Goal: Information Seeking & Learning: Learn about a topic

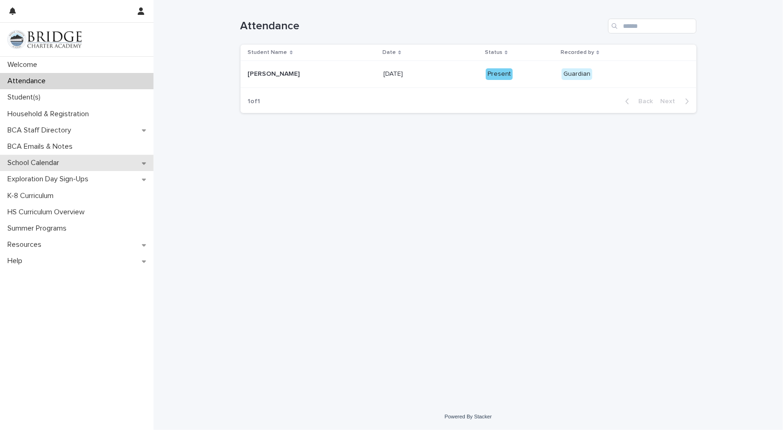
click at [59, 164] on p "School Calendar" at bounding box center [35, 163] width 63 height 9
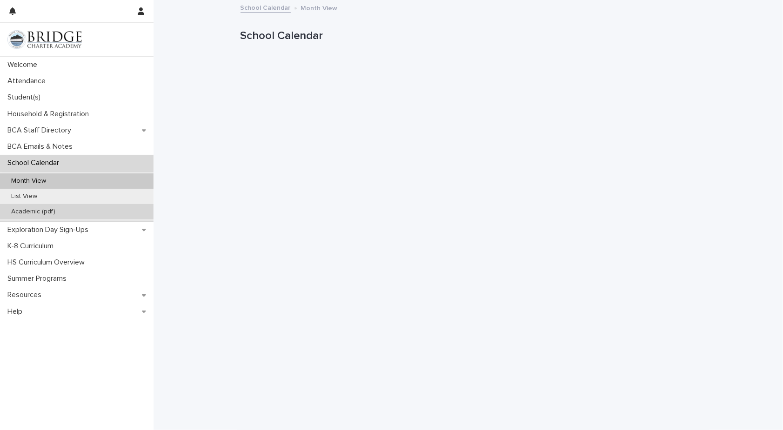
click at [51, 212] on p "Academic (pdf)" at bounding box center [33, 212] width 59 height 8
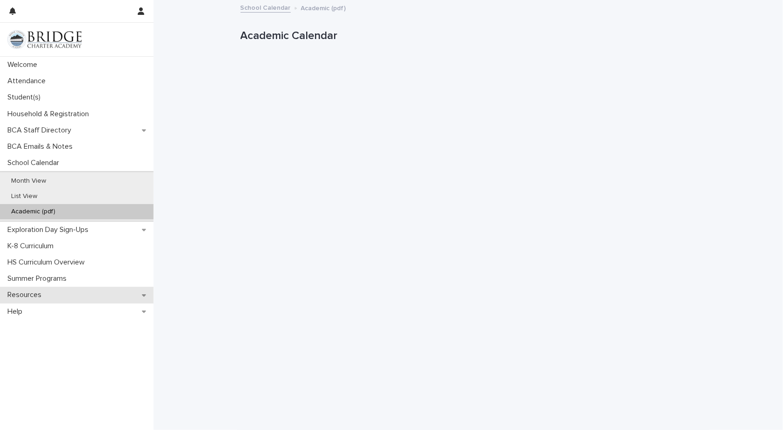
click at [46, 291] on p "Resources" at bounding box center [26, 295] width 45 height 9
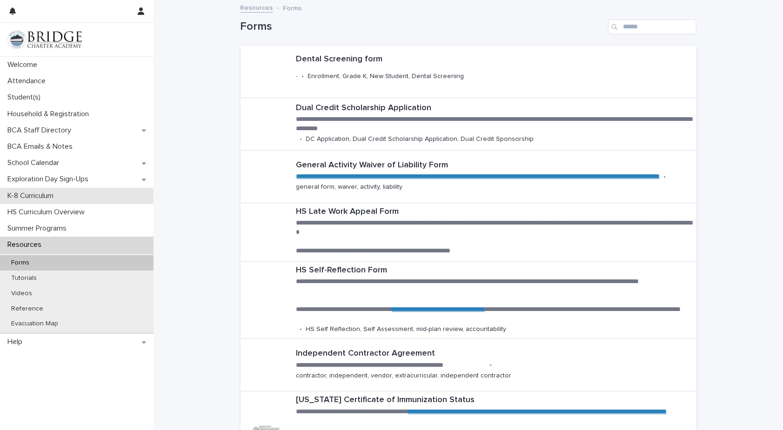
click at [66, 197] on div "K-8 Curriculum" at bounding box center [76, 196] width 153 height 16
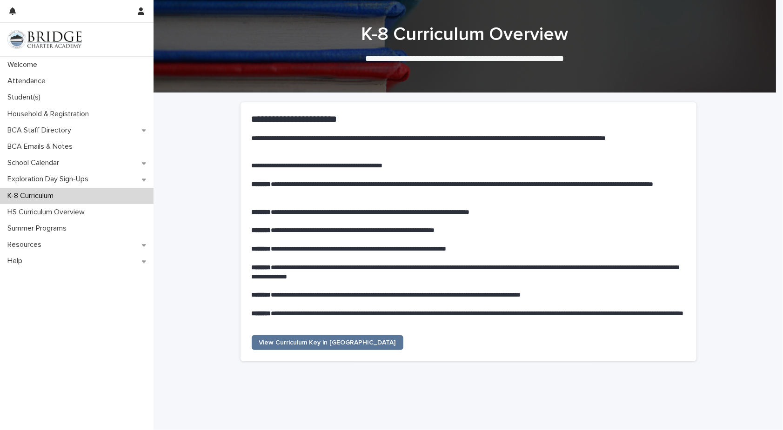
click at [176, 231] on div "**********" at bounding box center [467, 426] width 629 height 666
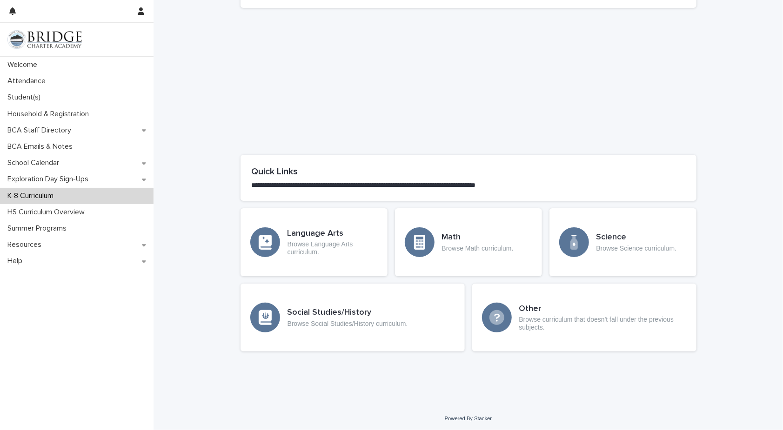
scroll to position [355, 0]
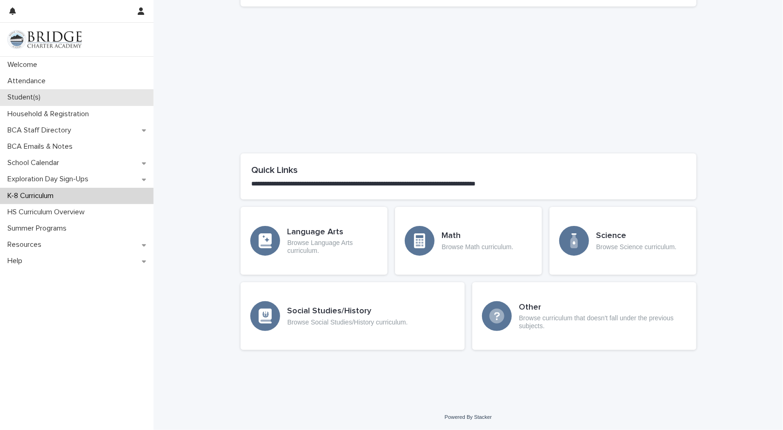
click at [55, 98] on div "Student(s)" at bounding box center [76, 97] width 153 height 16
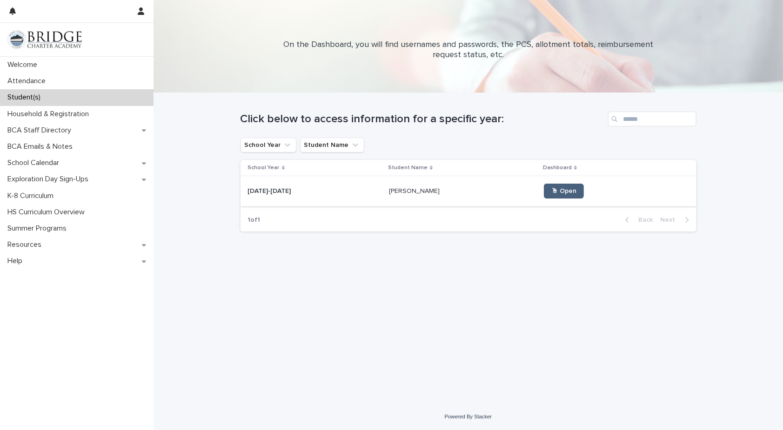
click at [551, 193] on span "🖱 Open" at bounding box center [563, 191] width 25 height 7
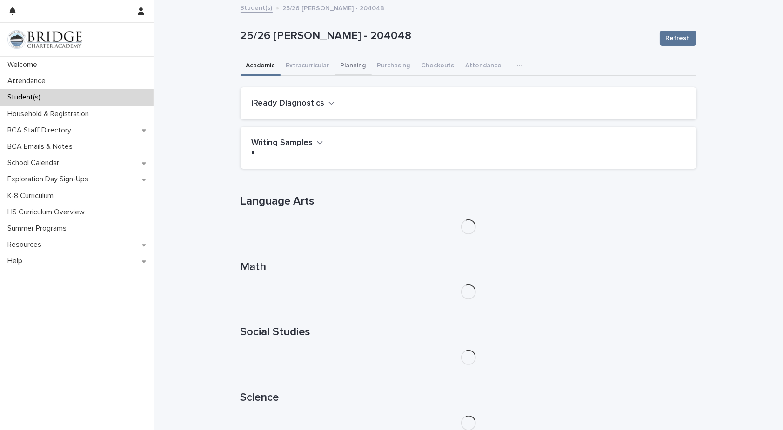
click at [356, 66] on button "Planning" at bounding box center [353, 67] width 37 height 20
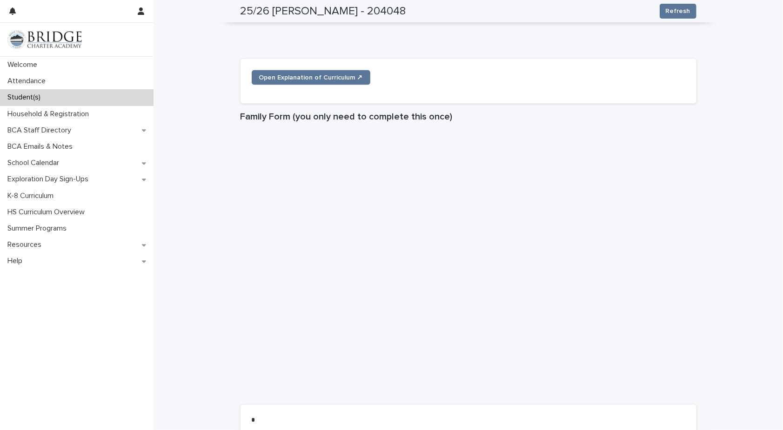
scroll to position [958, 0]
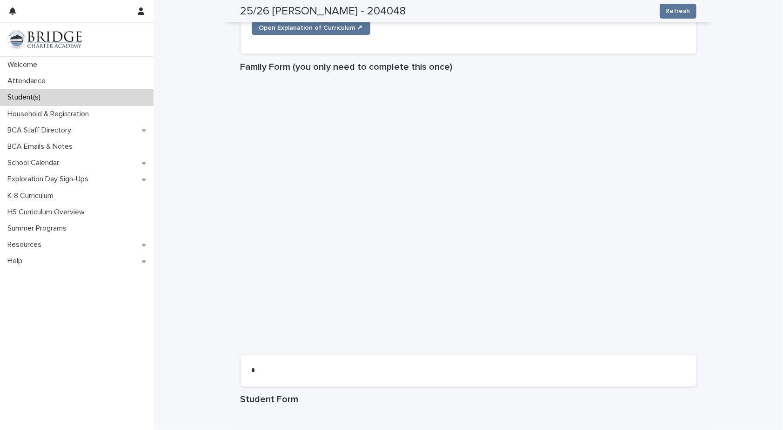
drag, startPoint x: 775, startPoint y: 300, endPoint x: 775, endPoint y: 353, distance: 53.0
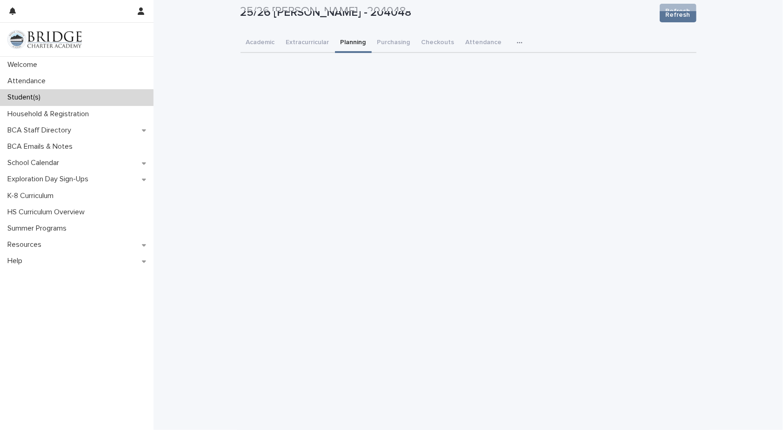
scroll to position [0, 0]
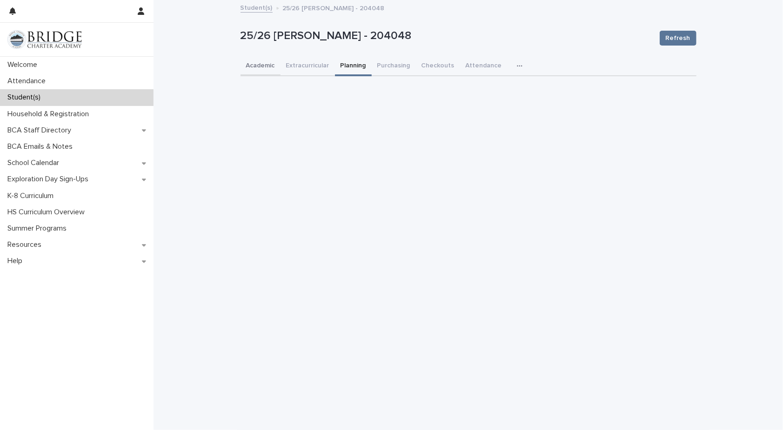
click at [267, 66] on button "Academic" at bounding box center [260, 67] width 40 height 20
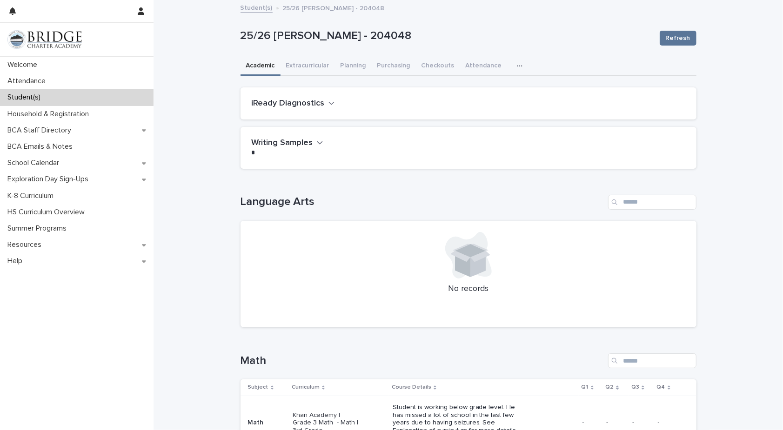
click at [517, 67] on icon "button" at bounding box center [520, 66] width 6 height 7
click at [482, 86] on button "General" at bounding box center [489, 90] width 61 height 14
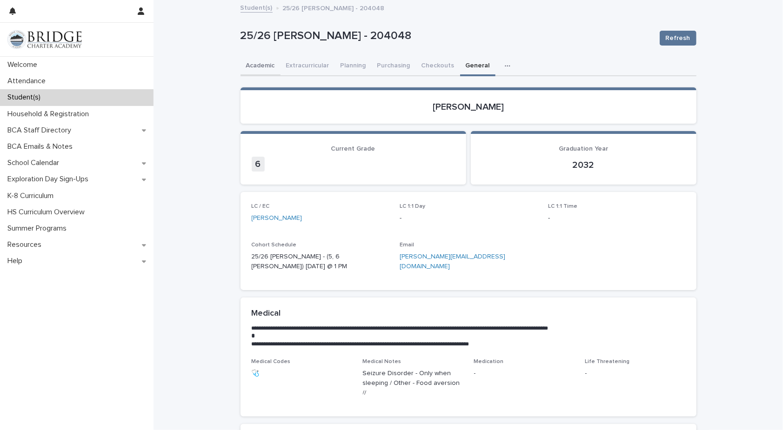
click at [264, 64] on button "Academic" at bounding box center [260, 67] width 40 height 20
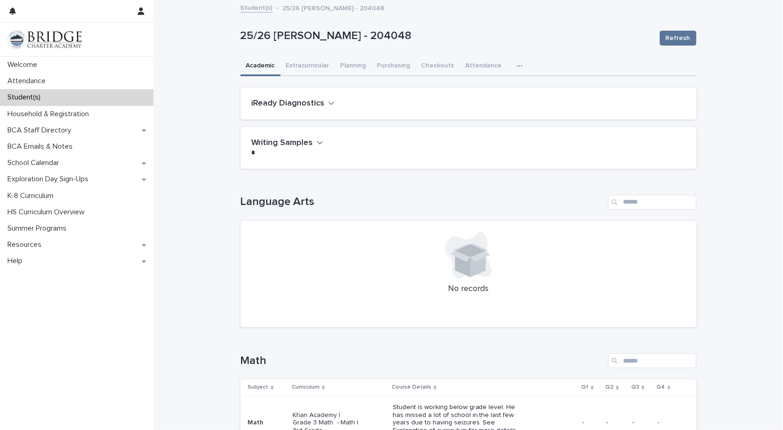
click at [20, 102] on p "Student(s)" at bounding box center [26, 97] width 44 height 9
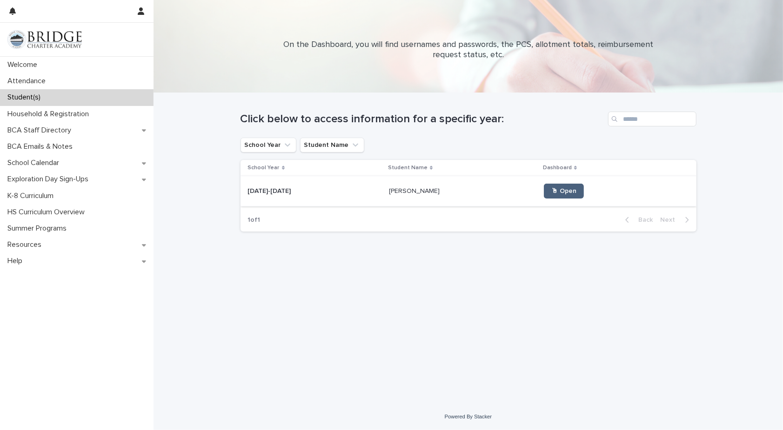
click at [551, 194] on span "🖱 Open" at bounding box center [563, 191] width 25 height 7
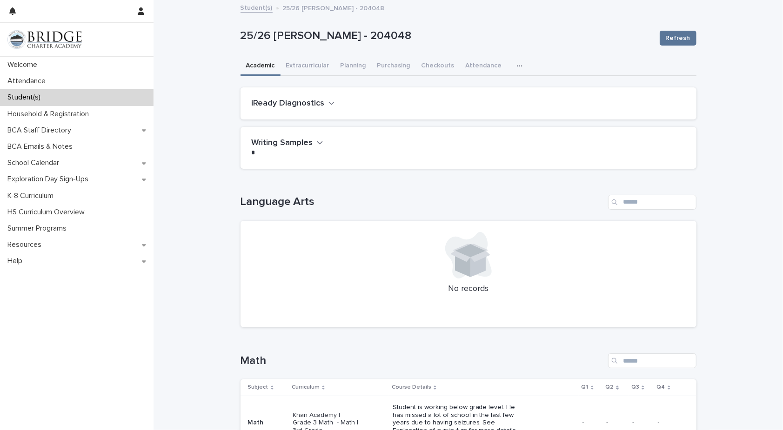
click at [86, 101] on div "Student(s)" at bounding box center [76, 97] width 153 height 16
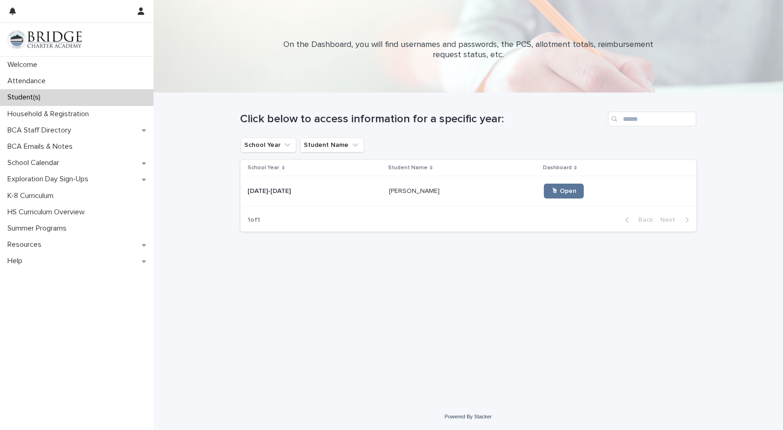
click at [273, 190] on p "[DATE]-[DATE]" at bounding box center [270, 191] width 45 height 10
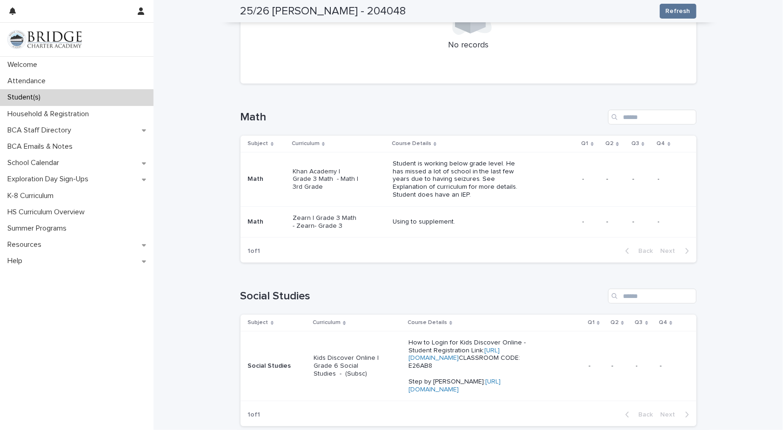
scroll to position [228, 0]
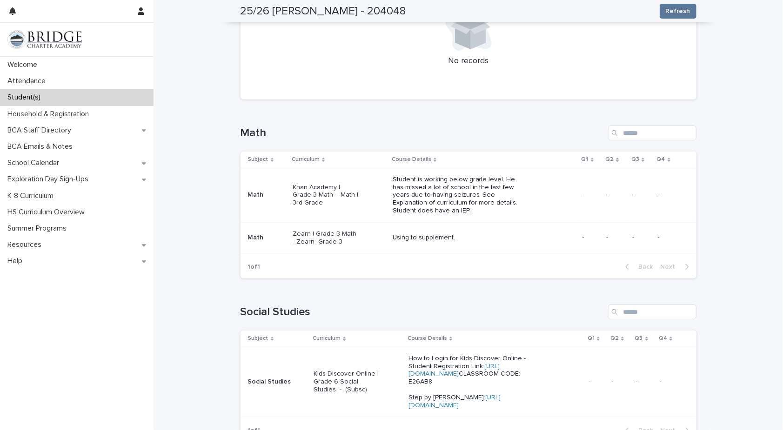
click at [262, 200] on div "Math" at bounding box center [266, 194] width 37 height 15
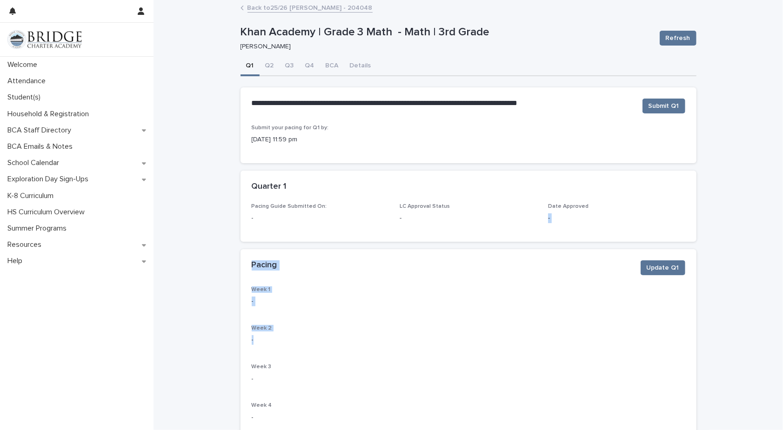
drag, startPoint x: 775, startPoint y: 207, endPoint x: 776, endPoint y: 342, distance: 135.3
click at [776, 342] on div "**********" at bounding box center [391, 215] width 783 height 430
drag, startPoint x: 776, startPoint y: 342, endPoint x: 753, endPoint y: 257, distance: 88.8
click at [753, 257] on div "**********" at bounding box center [467, 387] width 629 height 773
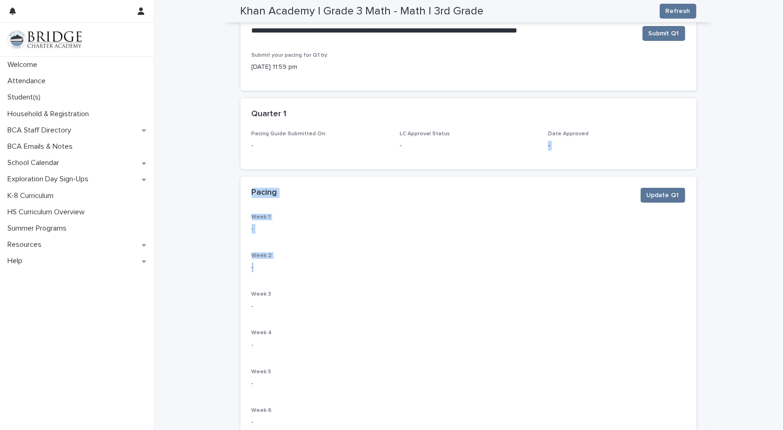
scroll to position [55, 0]
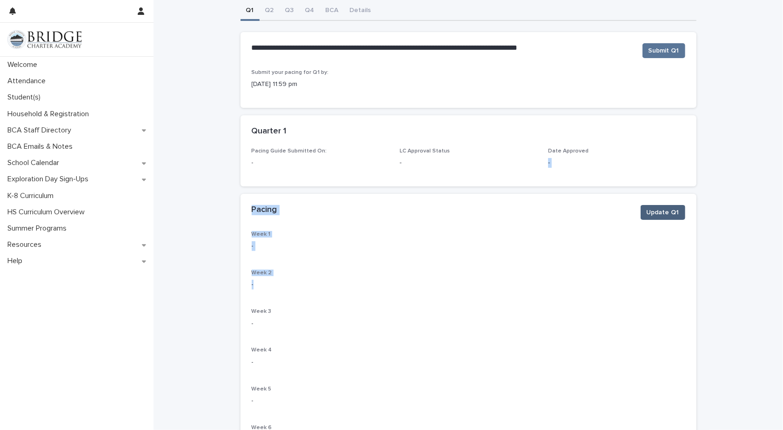
click at [663, 213] on span "Update Q1" at bounding box center [662, 212] width 33 height 9
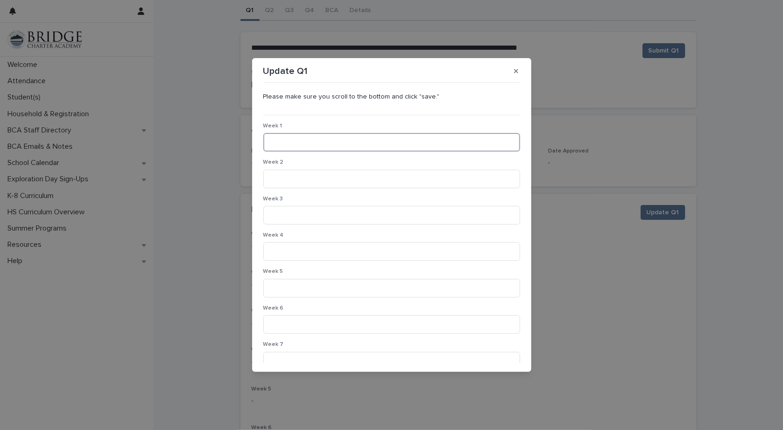
click at [370, 145] on input at bounding box center [391, 142] width 257 height 19
click at [700, 138] on div "Update Q1 Please make sure you scroll to the bottom and click "save." Week 1 We…" at bounding box center [391, 215] width 783 height 430
click at [511, 70] on button "button" at bounding box center [515, 71] width 15 height 15
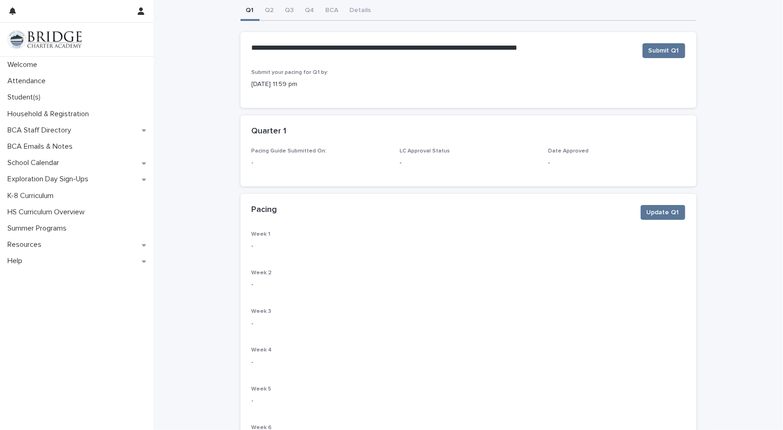
click at [227, 107] on div "**********" at bounding box center [467, 332] width 629 height 773
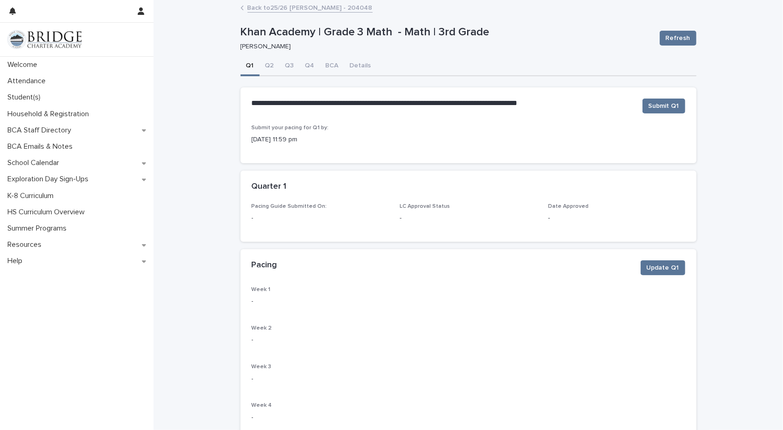
click at [292, 10] on link "Back to 25/26 [PERSON_NAME] - 204048" at bounding box center [309, 7] width 125 height 11
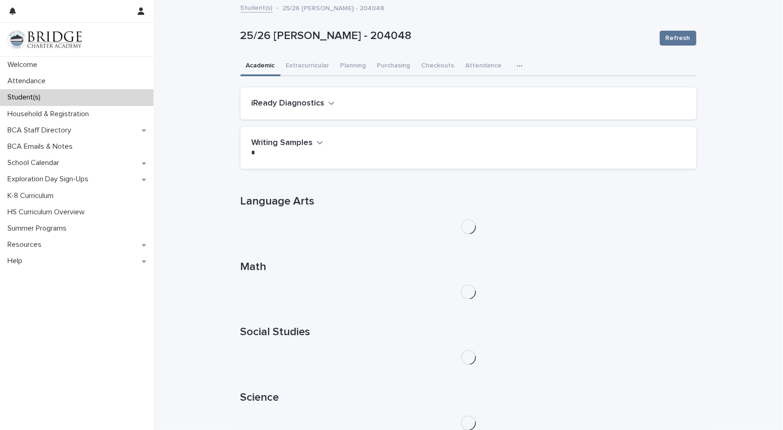
click at [191, 227] on div "**********" at bounding box center [467, 308] width 629 height 615
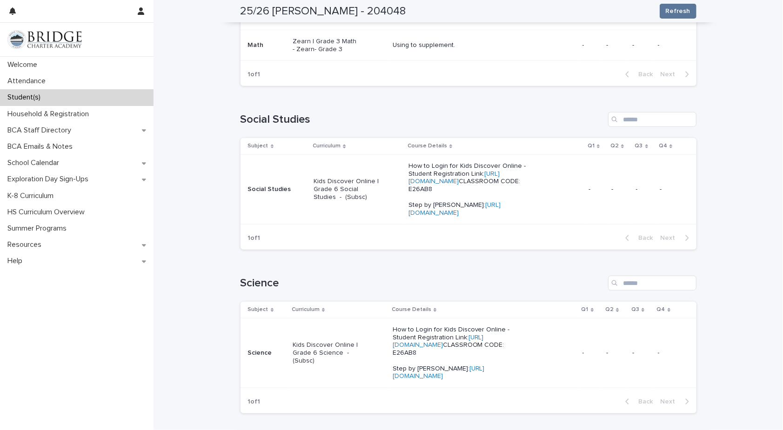
scroll to position [437, 0]
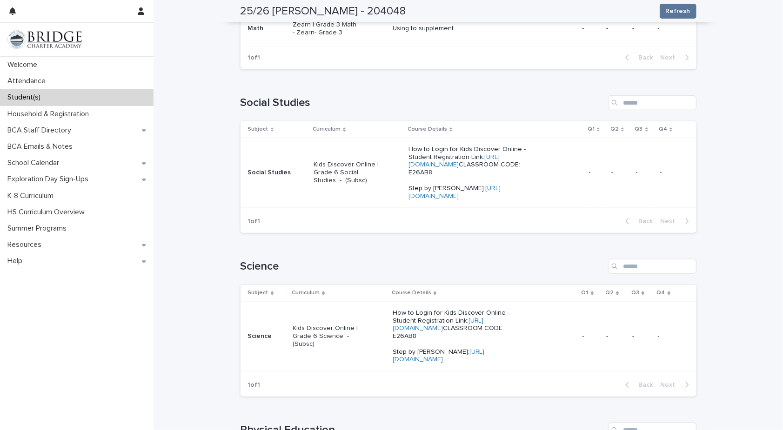
click at [346, 182] on p "Kids Discover Online | Grade 6 Social Studies - (Subsc)" at bounding box center [346, 172] width 66 height 23
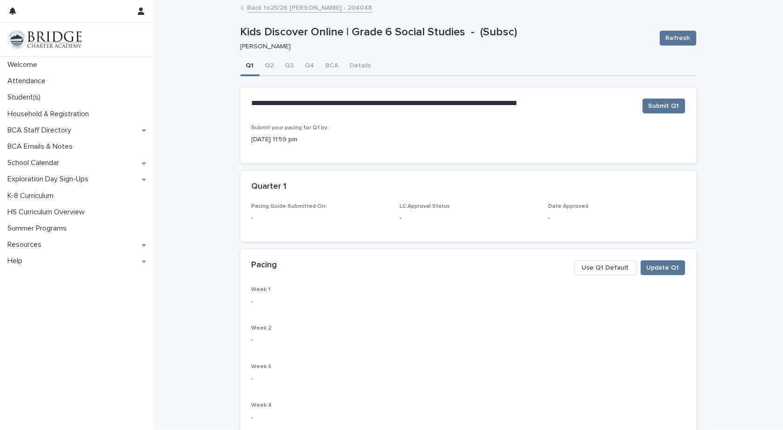
click at [595, 267] on span "Use Q1 Default" at bounding box center [605, 267] width 47 height 9
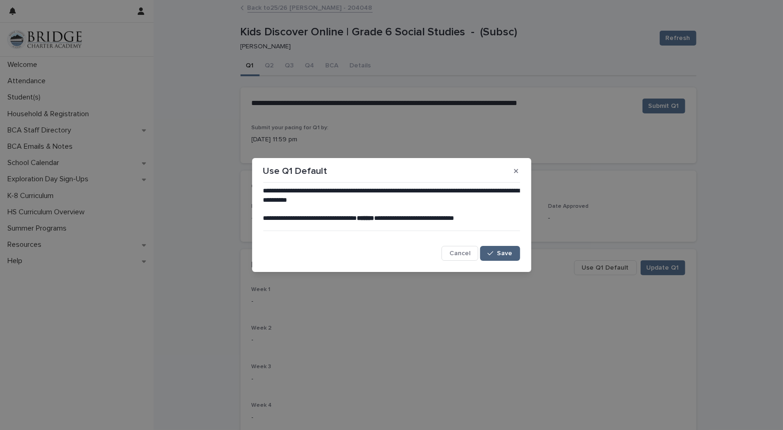
click at [508, 254] on span "Save" at bounding box center [504, 253] width 15 height 7
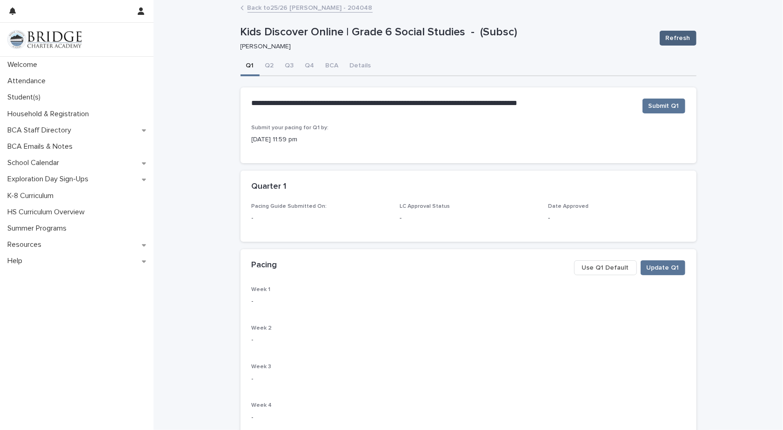
click at [666, 39] on span "Refresh" at bounding box center [677, 37] width 25 height 9
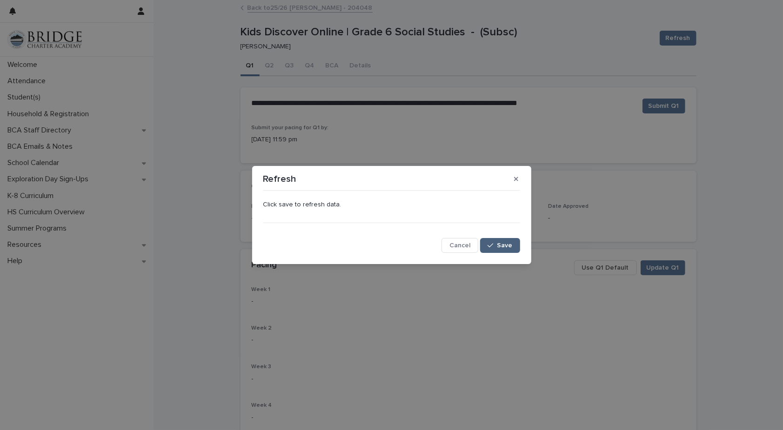
click at [498, 249] on span "Save" at bounding box center [504, 245] width 15 height 7
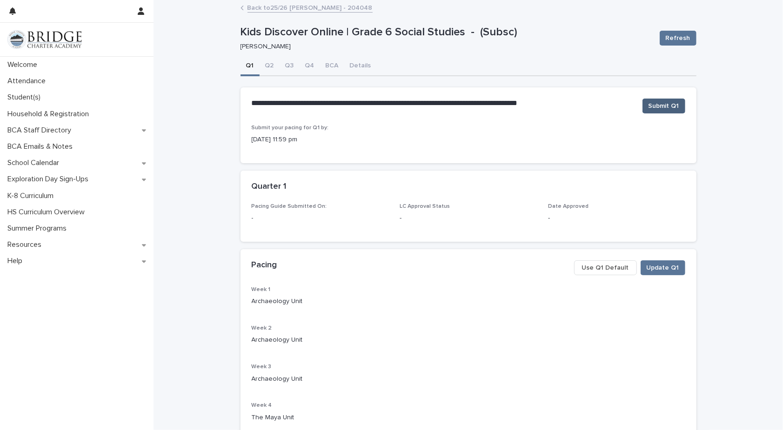
click at [653, 106] on span "Submit Q1" at bounding box center [663, 105] width 31 height 9
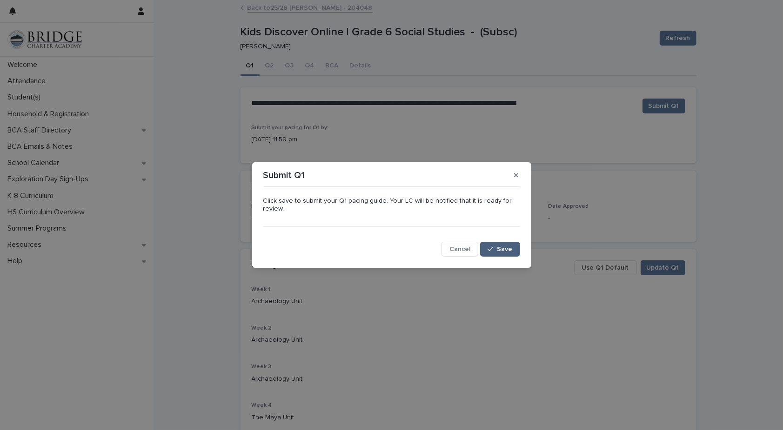
click at [497, 254] on button "Save" at bounding box center [500, 249] width 40 height 15
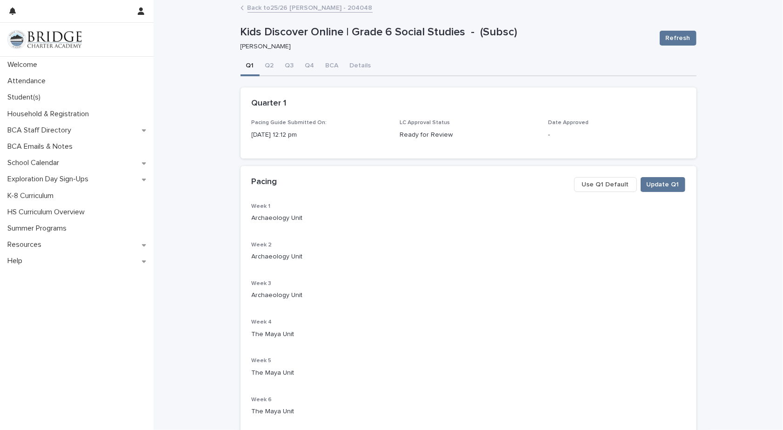
click at [306, 10] on link "Back to 25/26 [PERSON_NAME] - 204048" at bounding box center [309, 7] width 125 height 11
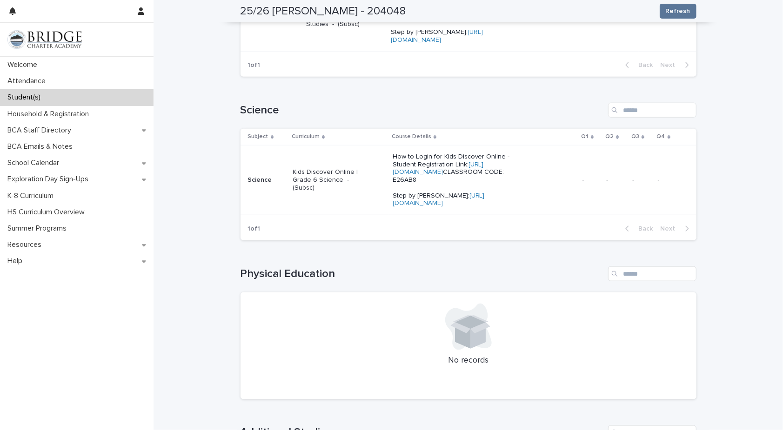
scroll to position [595, 0]
click at [307, 190] on p "Kids Discover Online | Grade 6 Science - (Subsc)" at bounding box center [325, 177] width 66 height 23
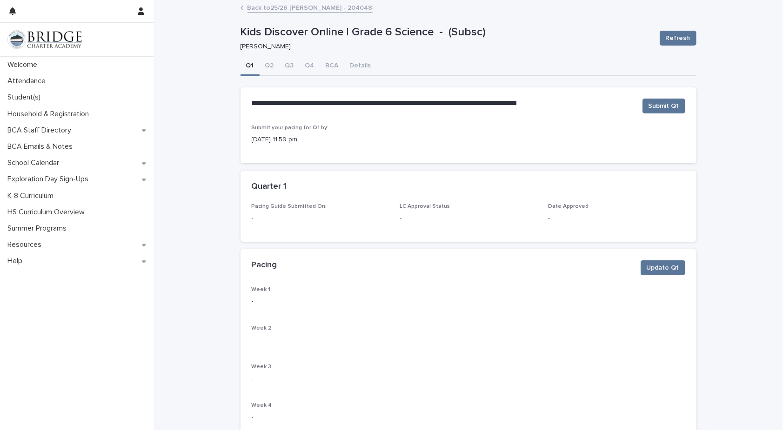
click at [321, 8] on link "Back to 25/26 [PERSON_NAME] - 204048" at bounding box center [309, 7] width 125 height 11
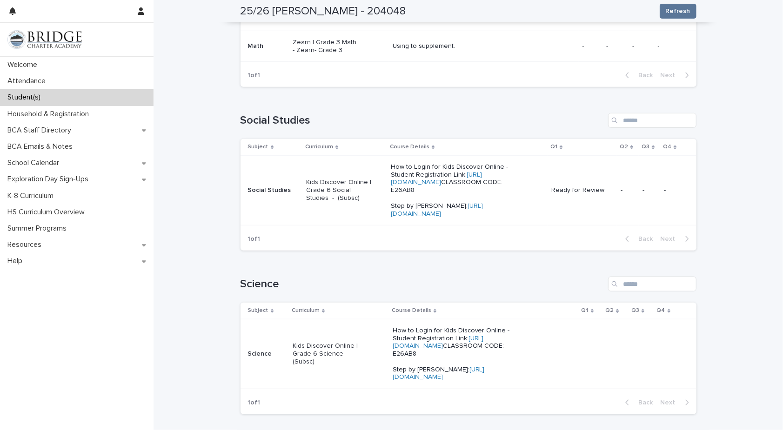
scroll to position [446, 0]
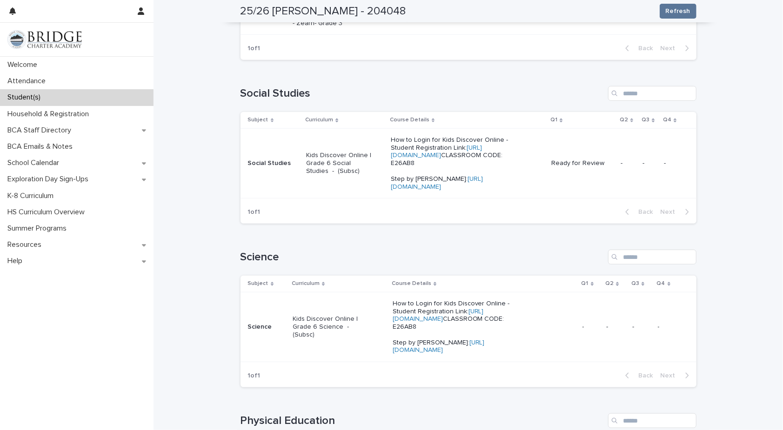
click at [415, 158] on p "How to Login for Kids Discover Online - Student Registration Link: [URL][DOMAIN…" at bounding box center [457, 163] width 133 height 55
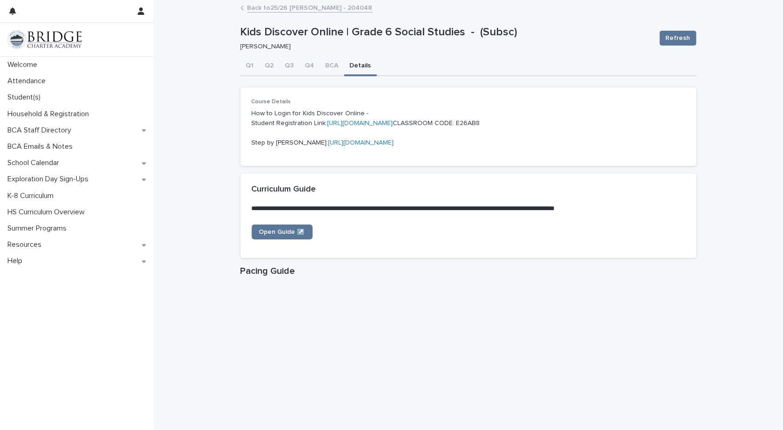
click at [358, 63] on button "Details" at bounding box center [360, 67] width 33 height 20
click at [351, 124] on link "[URL][DOMAIN_NAME]" at bounding box center [360, 123] width 66 height 7
click at [292, 11] on link "Back to 25/26 [PERSON_NAME] - 204048" at bounding box center [309, 7] width 125 height 11
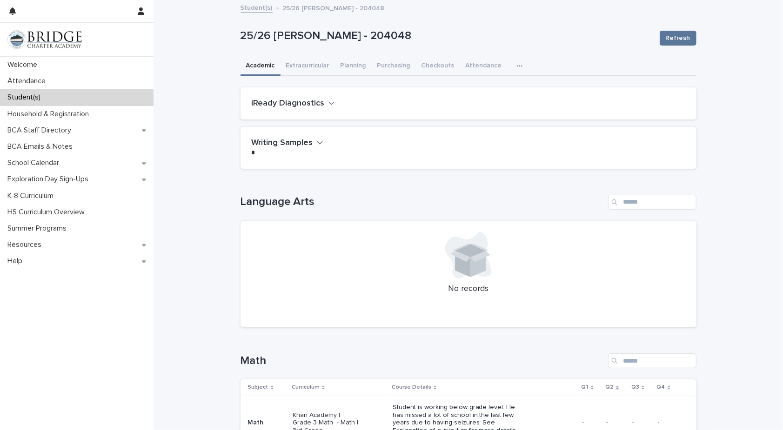
click at [460, 108] on div "iReady Diagnostics" at bounding box center [467, 104] width 430 height 10
